Goal: Navigation & Orientation: Understand site structure

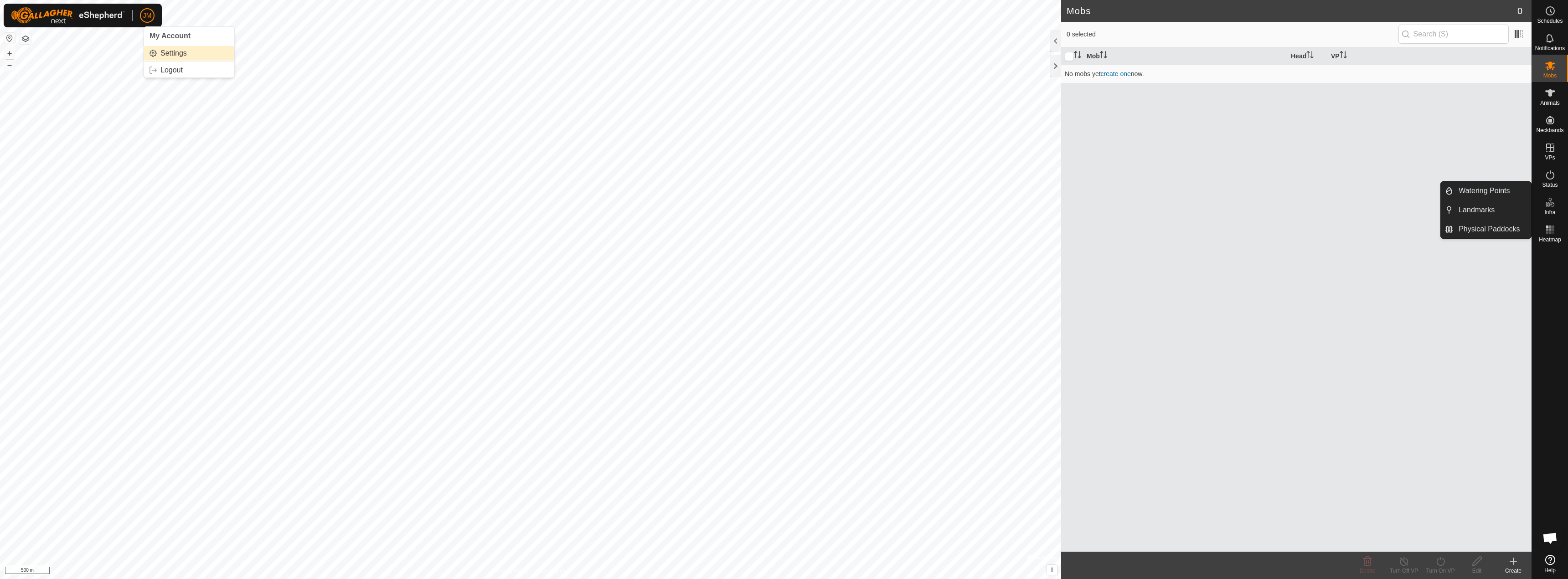
click at [158, 52] on link "Settings" at bounding box center [189, 54] width 90 height 15
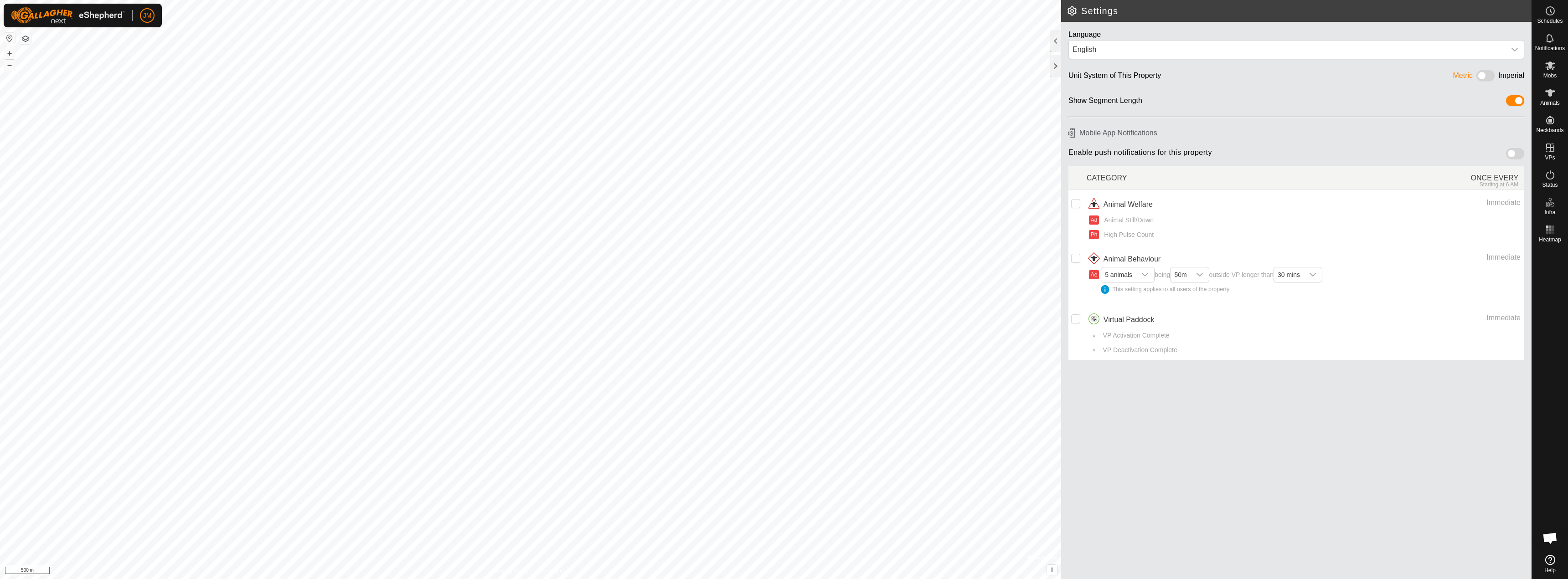
click at [1509, 158] on span at bounding box center [1515, 153] width 18 height 11
click at [1072, 204] on input "checkbox" at bounding box center [1076, 203] width 9 height 9
checkbox input "true"
click at [1075, 255] on input "Row Unselected" at bounding box center [1076, 258] width 9 height 9
checkbox input "true"
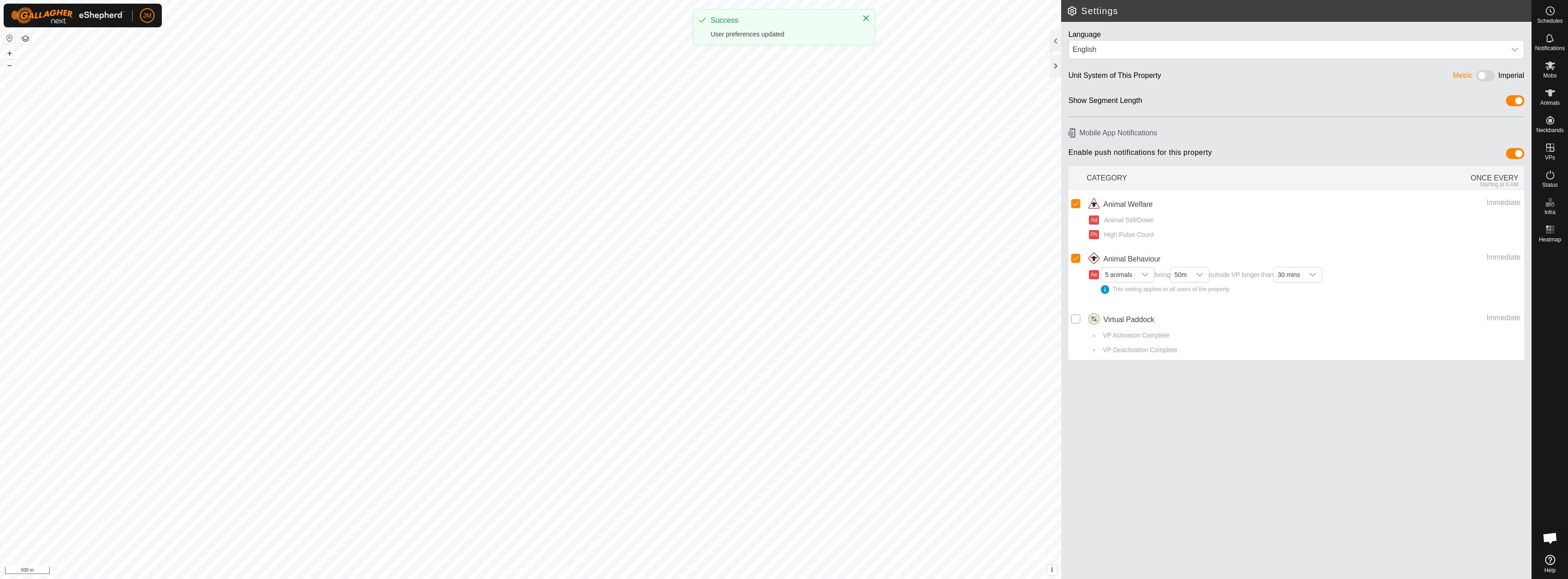
click at [1074, 318] on input "Row Unselected" at bounding box center [1076, 319] width 9 height 9
checkbox input "true"
click at [1071, 13] on h2 "Settings" at bounding box center [1299, 11] width 465 height 11
click at [161, 53] on link "Settings" at bounding box center [189, 54] width 90 height 15
click at [1550, 21] on span "Schedules" at bounding box center [1550, 21] width 26 height 5
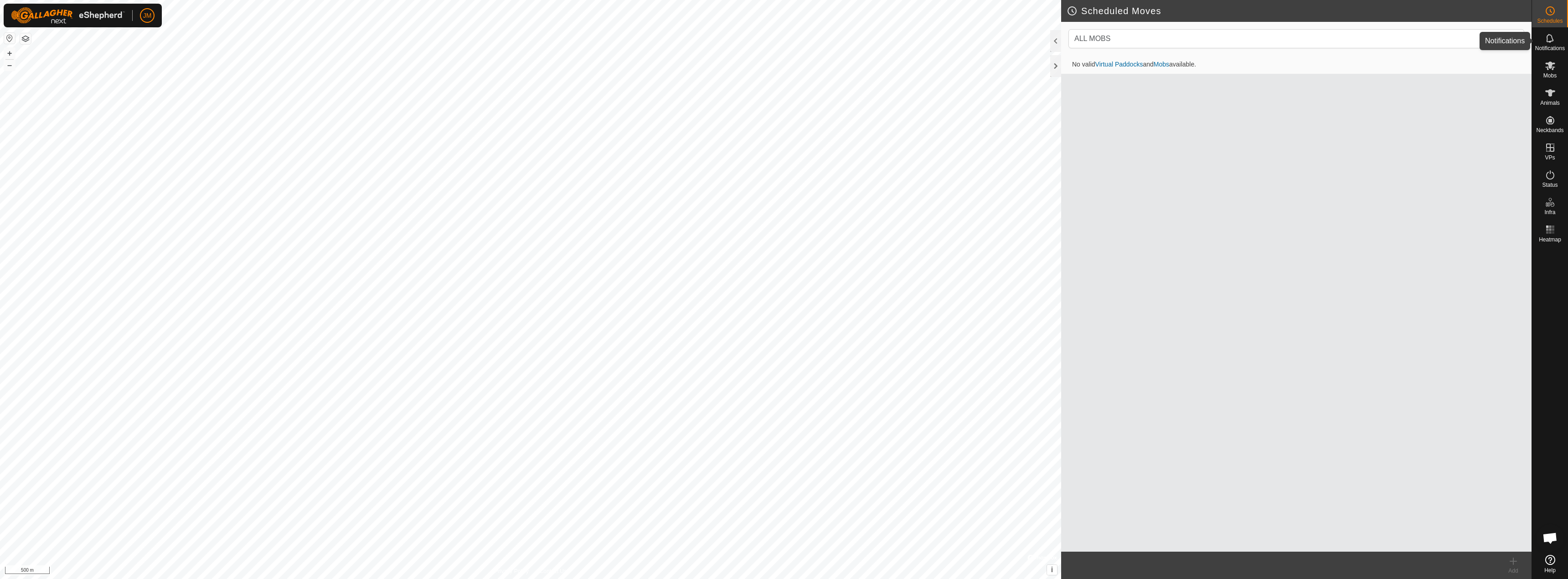
click at [1552, 43] on icon at bounding box center [1550, 38] width 11 height 11
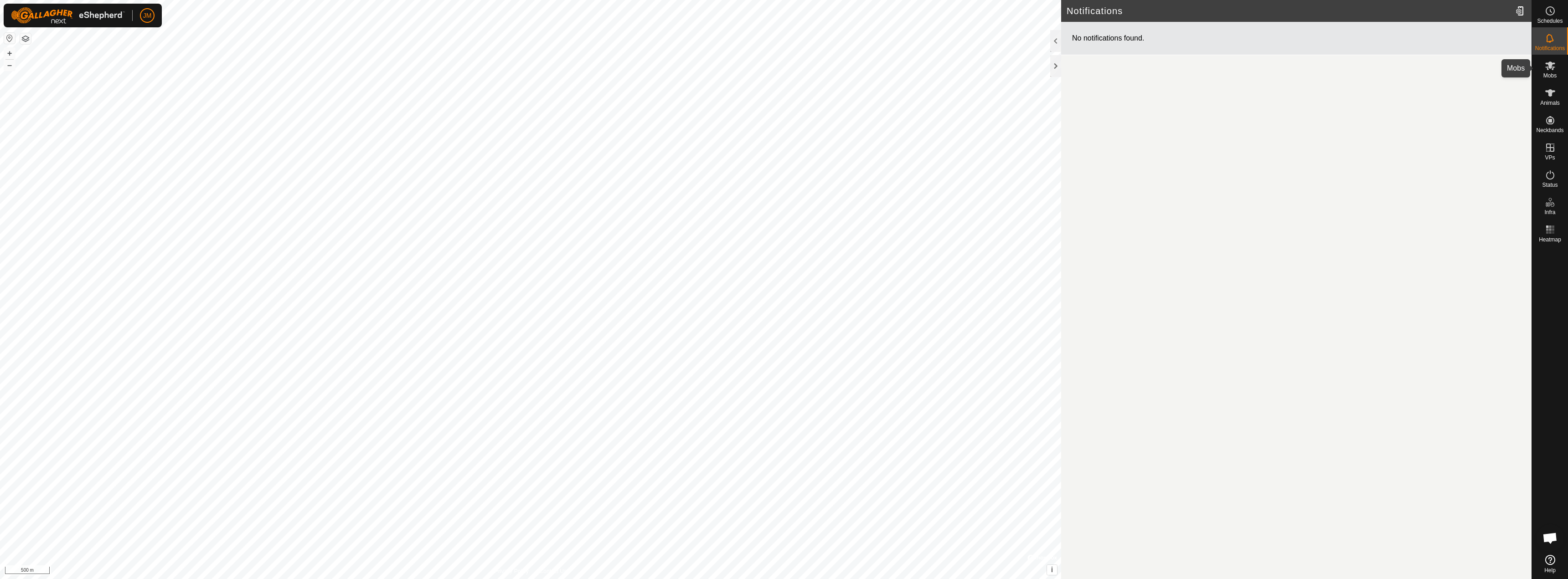
click at [1547, 64] on icon at bounding box center [1550, 66] width 10 height 9
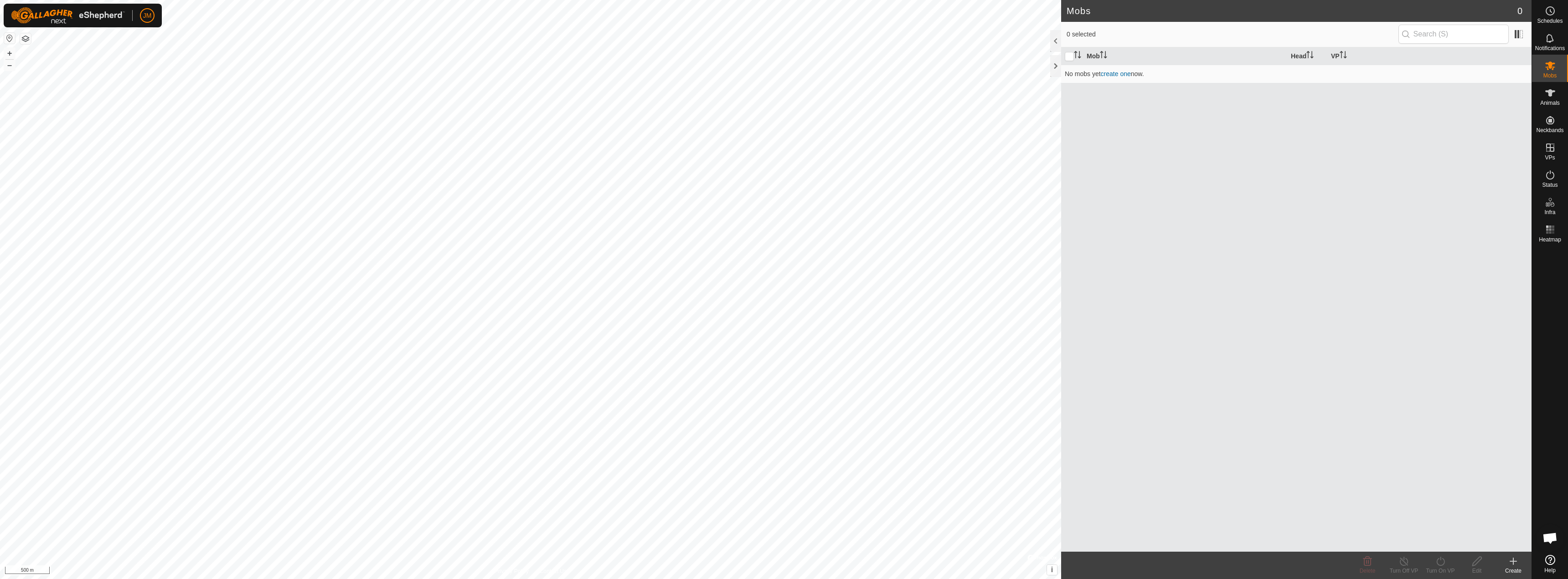
click at [1551, 80] on div "Mobs" at bounding box center [1550, 68] width 36 height 27
click at [1545, 99] on es-animals-svg-icon at bounding box center [1550, 93] width 16 height 15
click at [1552, 136] on div "Neckbands" at bounding box center [1550, 123] width 36 height 27
click at [1551, 119] on icon at bounding box center [1550, 120] width 8 height 8
click at [1549, 157] on span "VPs" at bounding box center [1550, 158] width 10 height 5
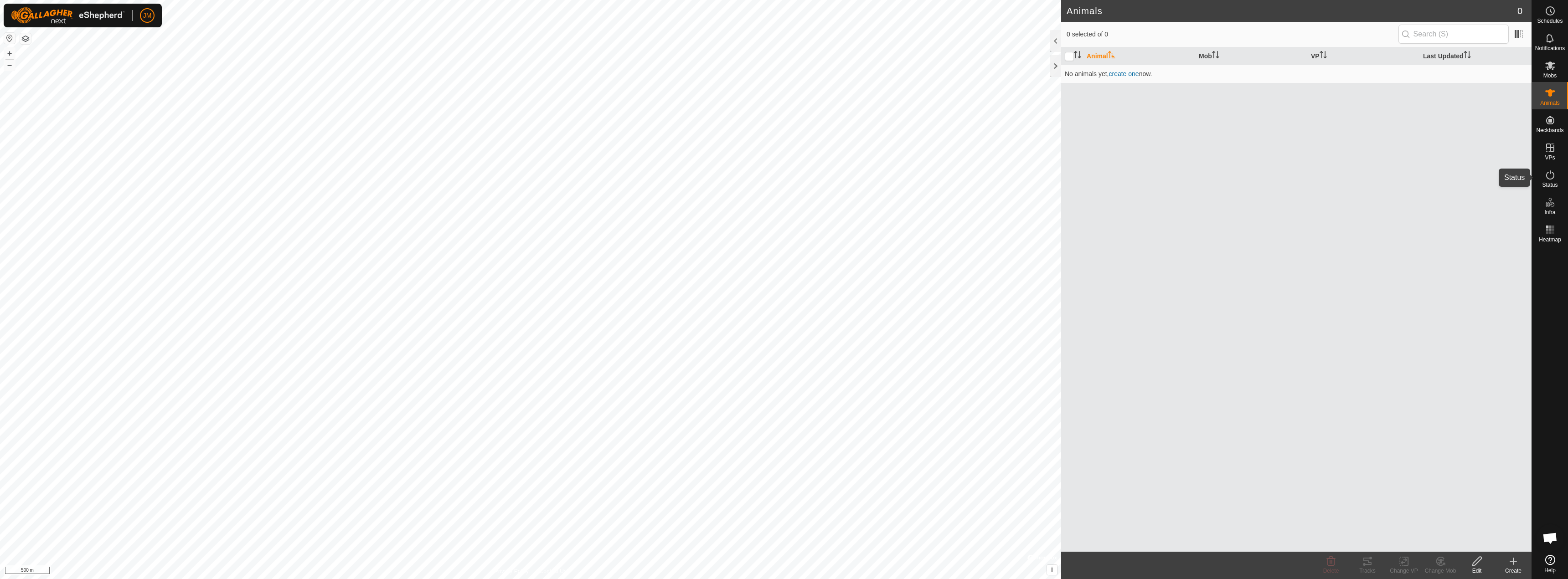
click at [1545, 173] on icon at bounding box center [1550, 175] width 11 height 11
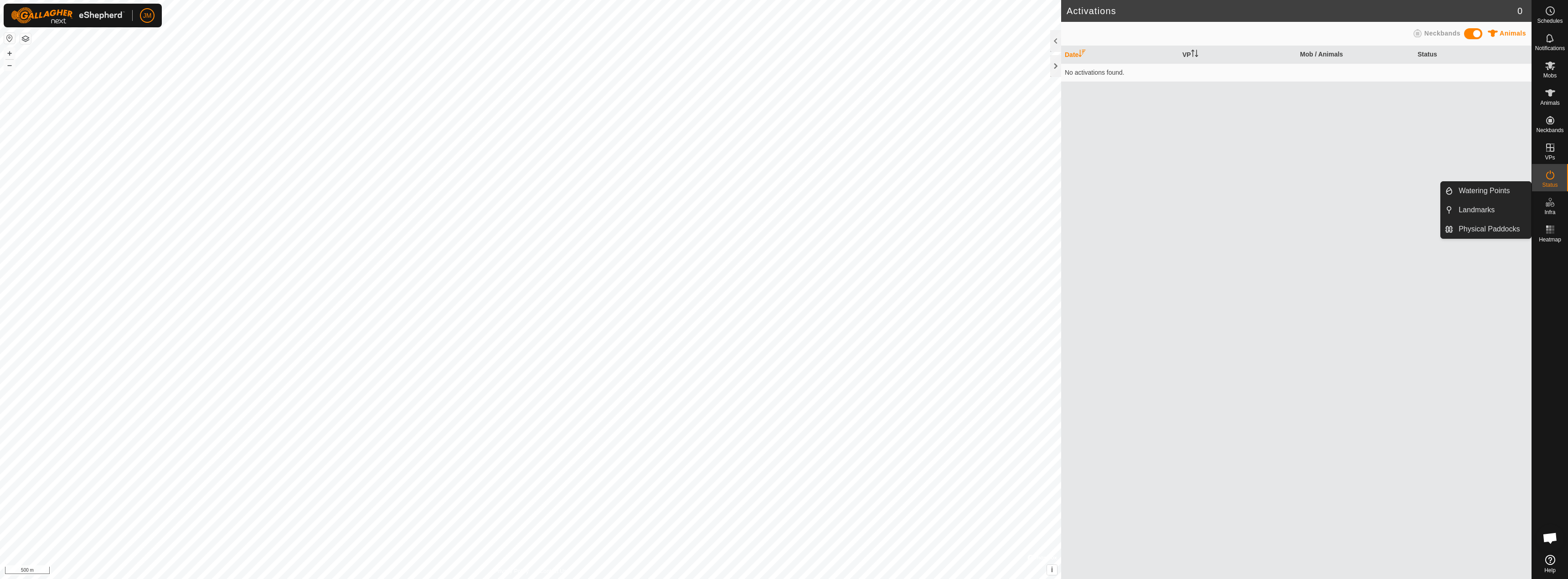
click at [1545, 206] on icon at bounding box center [1550, 202] width 11 height 11
click at [1547, 229] on rect at bounding box center [1547, 229] width 2 height 2
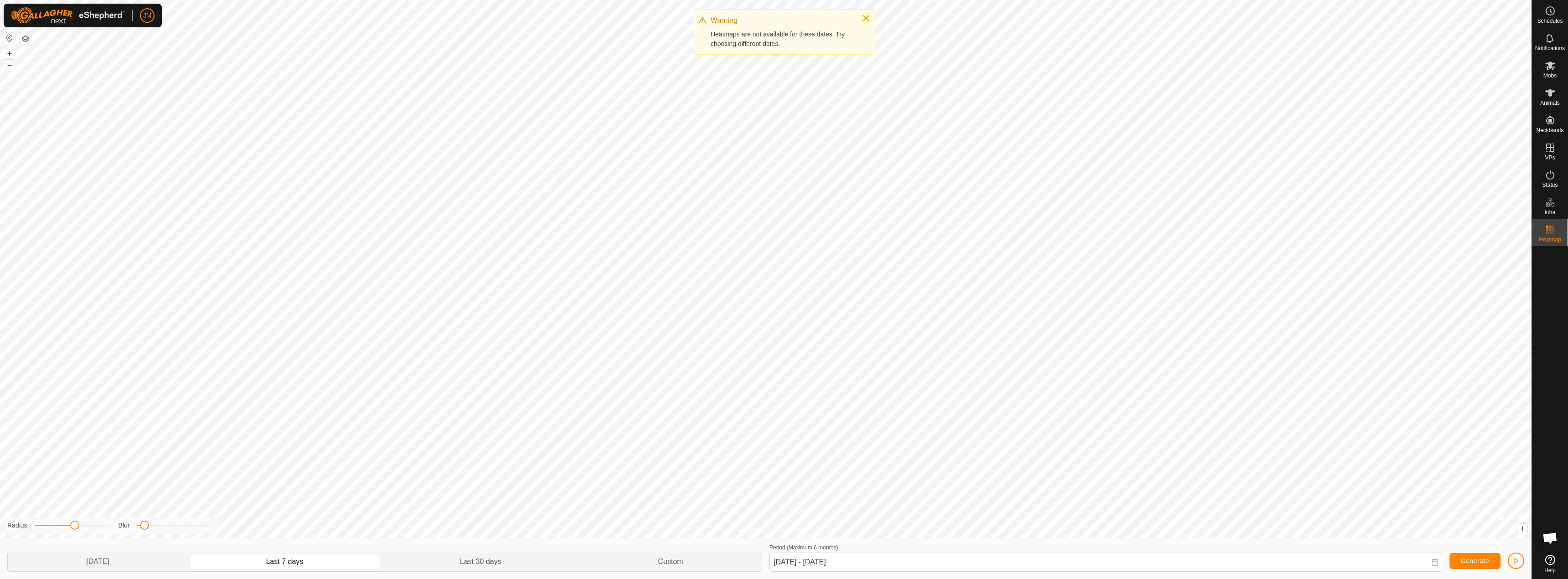
click at [867, 15] on icon "Close" at bounding box center [866, 18] width 7 height 7
click at [1052, 539] on div "Privacy Policy Contact Us + – ⇧ i © Mapbox , © OpenStreetMap , Improve this map…" at bounding box center [766, 290] width 1531 height 579
click at [476, 0] on html "JM Schedules Notifications Mobs Animals Neckbands VPs Status Infra Heatmap Help…" at bounding box center [784, 290] width 1568 height 579
click at [457, 0] on html "JM Schedules Notifications Mobs Animals Neckbands VPs Status Infra Heatmap Help…" at bounding box center [784, 290] width 1568 height 579
click at [1072, 578] on html "JM Schedules Notifications Mobs Animals Neckbands VPs Status Infra Heatmap Help…" at bounding box center [784, 290] width 1568 height 579
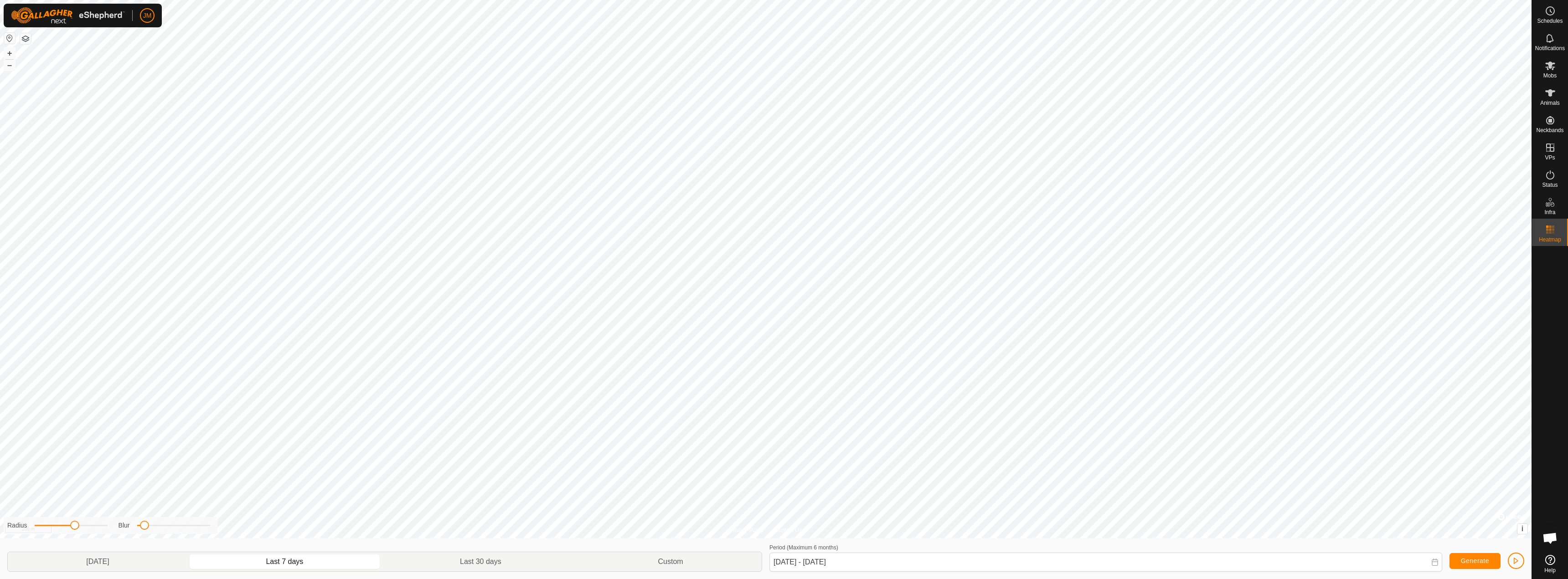
click at [1132, 0] on html "JM Schedules Notifications Mobs Animals Neckbands VPs Status Infra Heatmap Help…" at bounding box center [784, 290] width 1568 height 579
click at [628, 578] on html "JM Schedules Notifications Mobs Animals Neckbands VPs Status Infra Heatmap Help…" at bounding box center [784, 290] width 1568 height 579
